Goal: Task Accomplishment & Management: Manage account settings

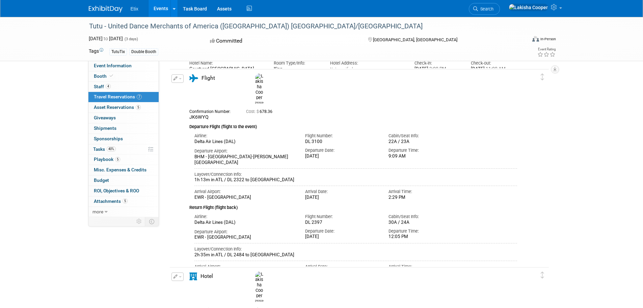
click at [161, 7] on link "Events" at bounding box center [161, 8] width 25 height 17
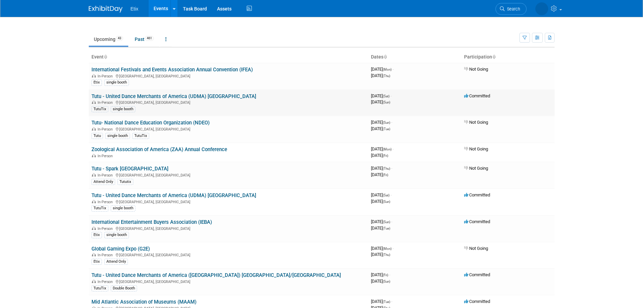
click at [193, 101] on div "In-Person Atlanta, GA" at bounding box center [229, 101] width 274 height 5
click at [193, 98] on link "Tutu - United Dance Merchants of America (UDMA) [GEOGRAPHIC_DATA]" at bounding box center [174, 96] width 165 height 6
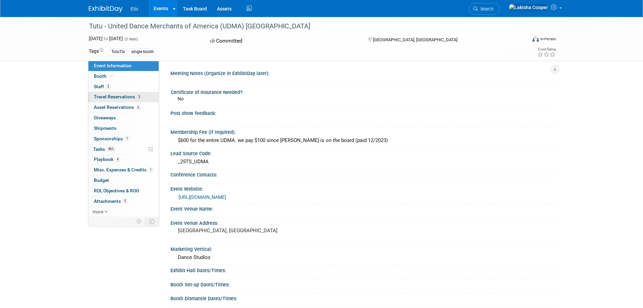
click at [118, 96] on span "Travel Reservations 3" at bounding box center [118, 96] width 48 height 5
